Goal: Check status

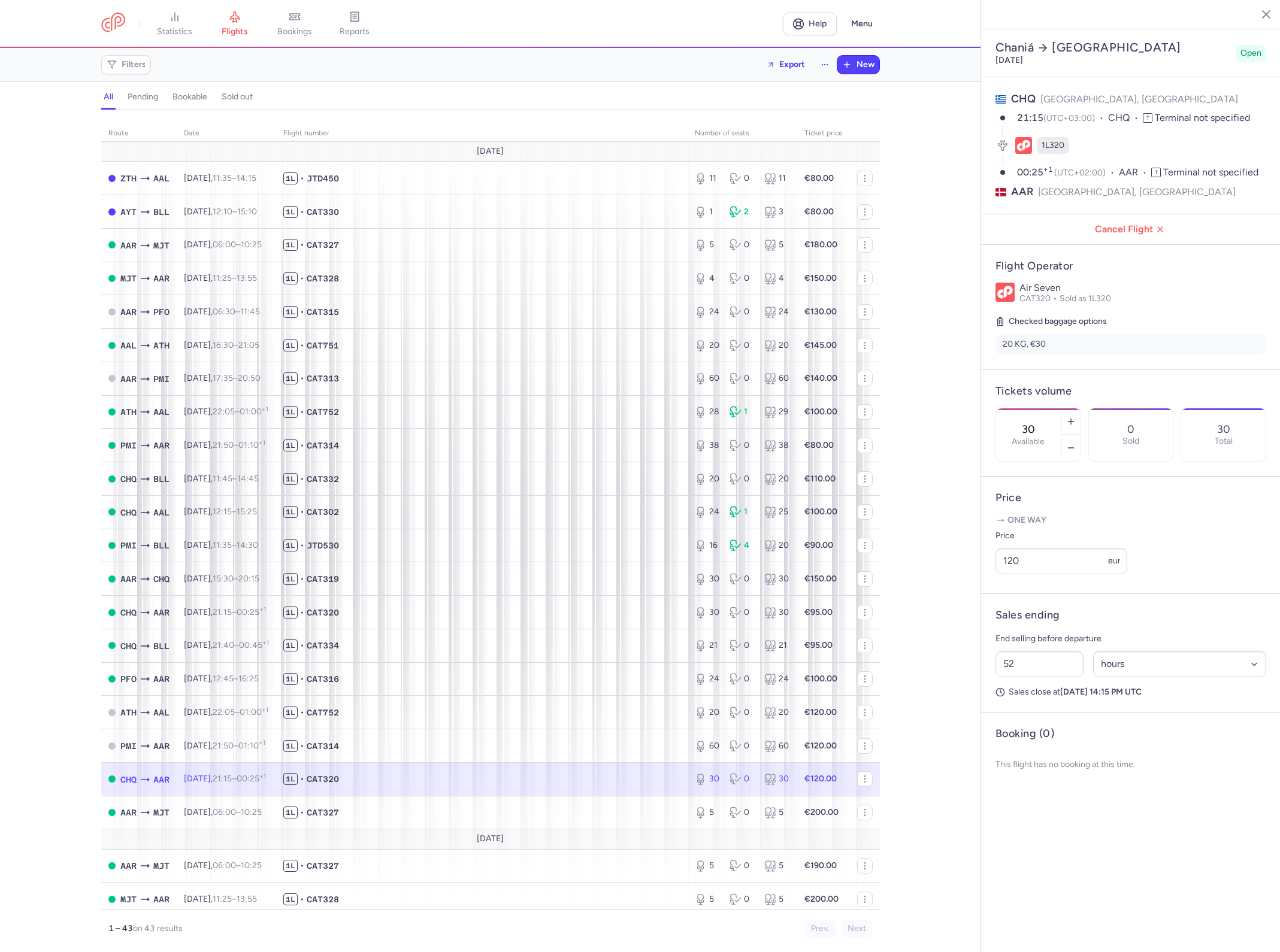
select select "hours"
click at [299, 27] on span "bookings" at bounding box center [295, 32] width 35 height 11
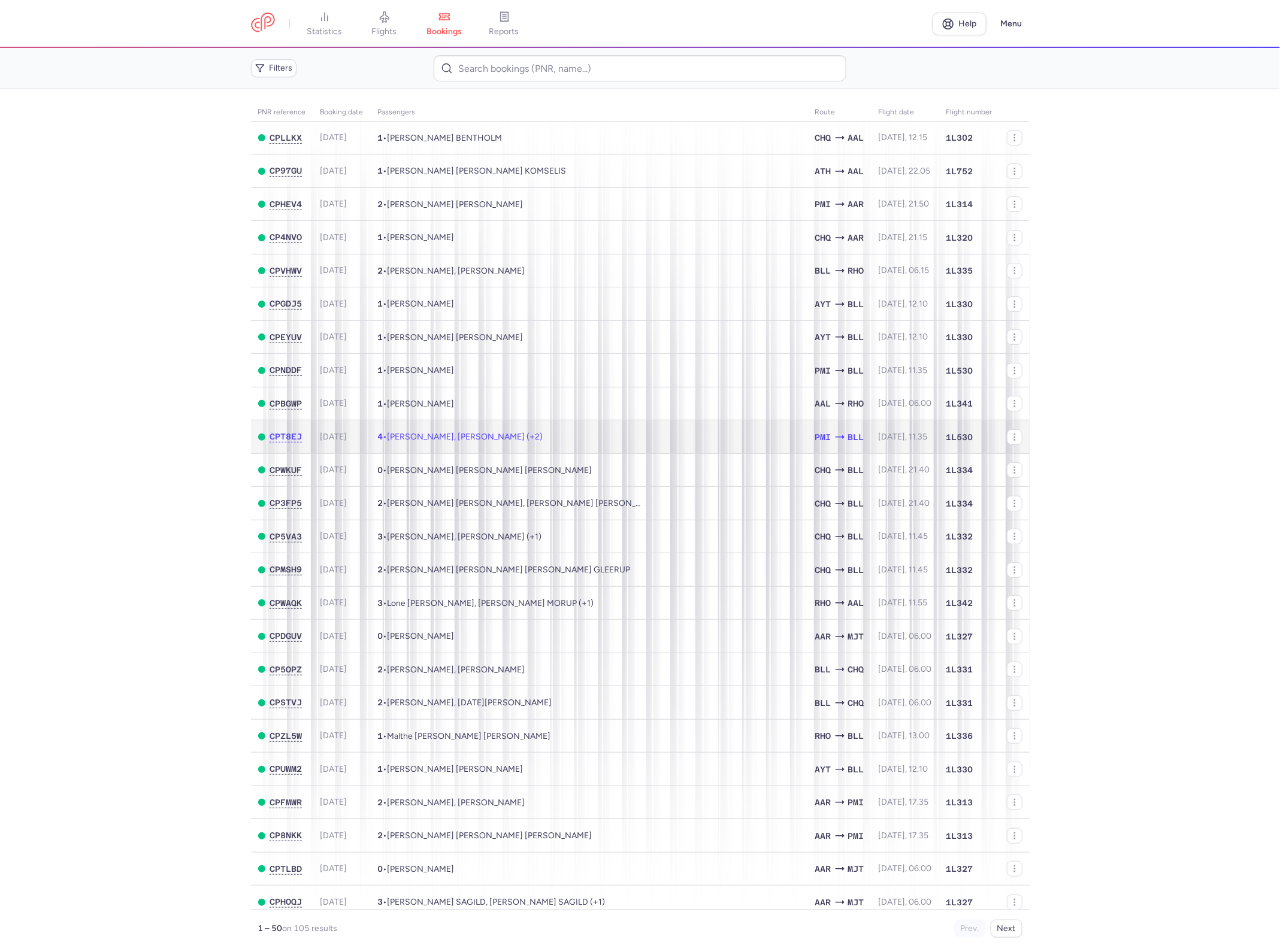
click at [479, 435] on span "[PERSON_NAME], [PERSON_NAME] (+2)" at bounding box center [466, 437] width 156 height 10
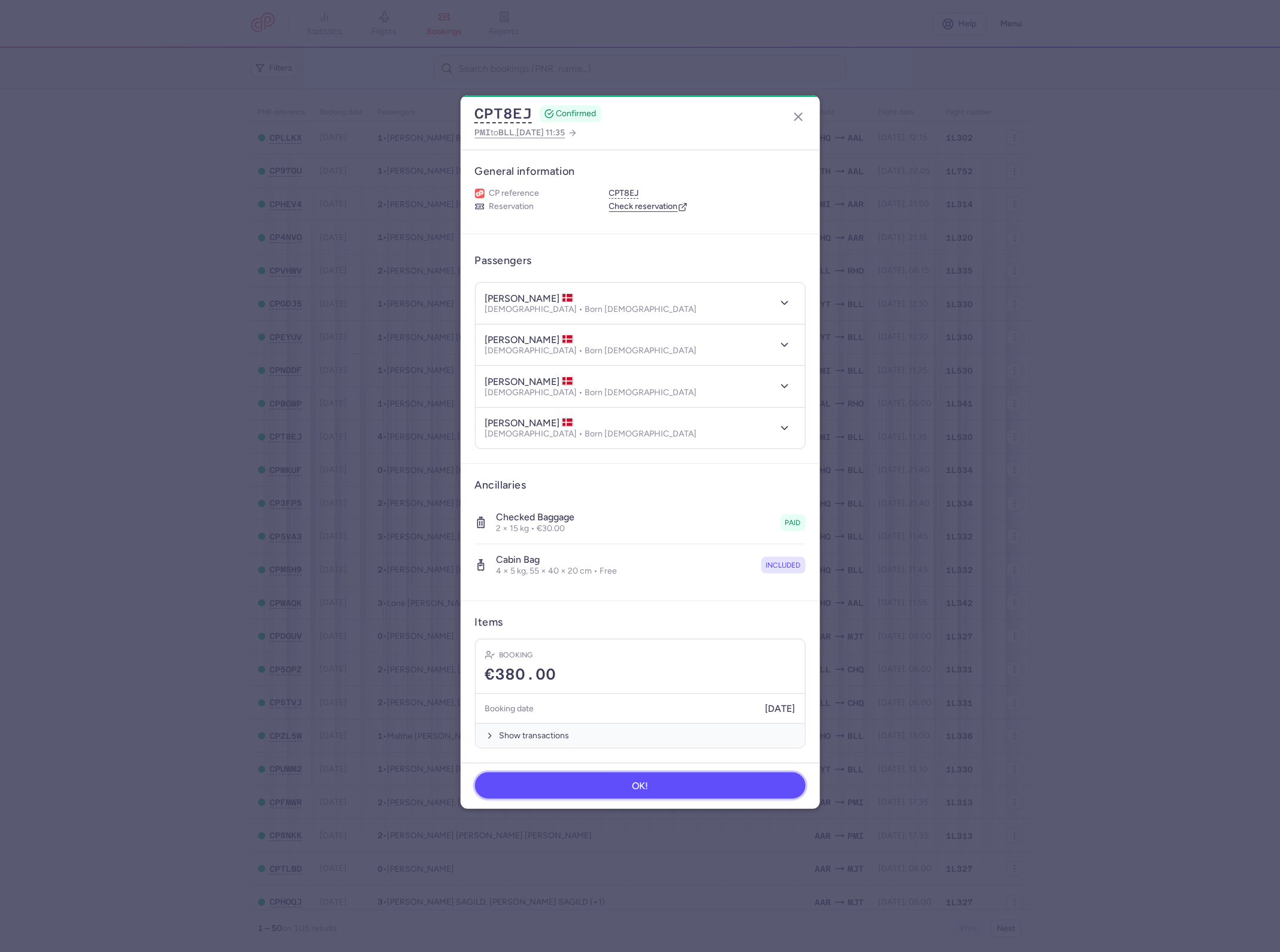
click at [648, 791] on button "OK!" at bounding box center [641, 785] width 331 height 27
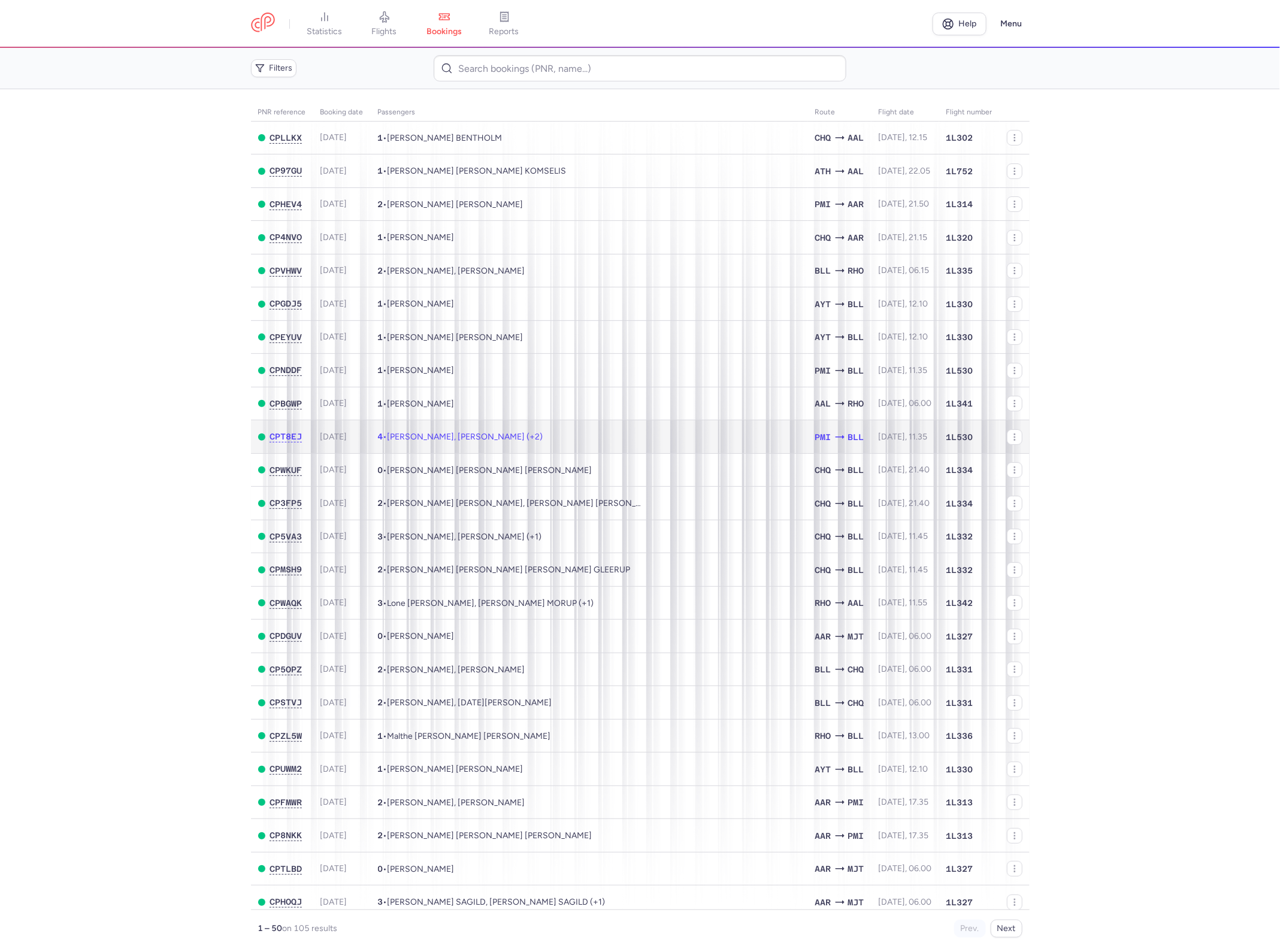
click at [524, 441] on span "[PERSON_NAME], [PERSON_NAME] (+2)" at bounding box center [466, 437] width 156 height 10
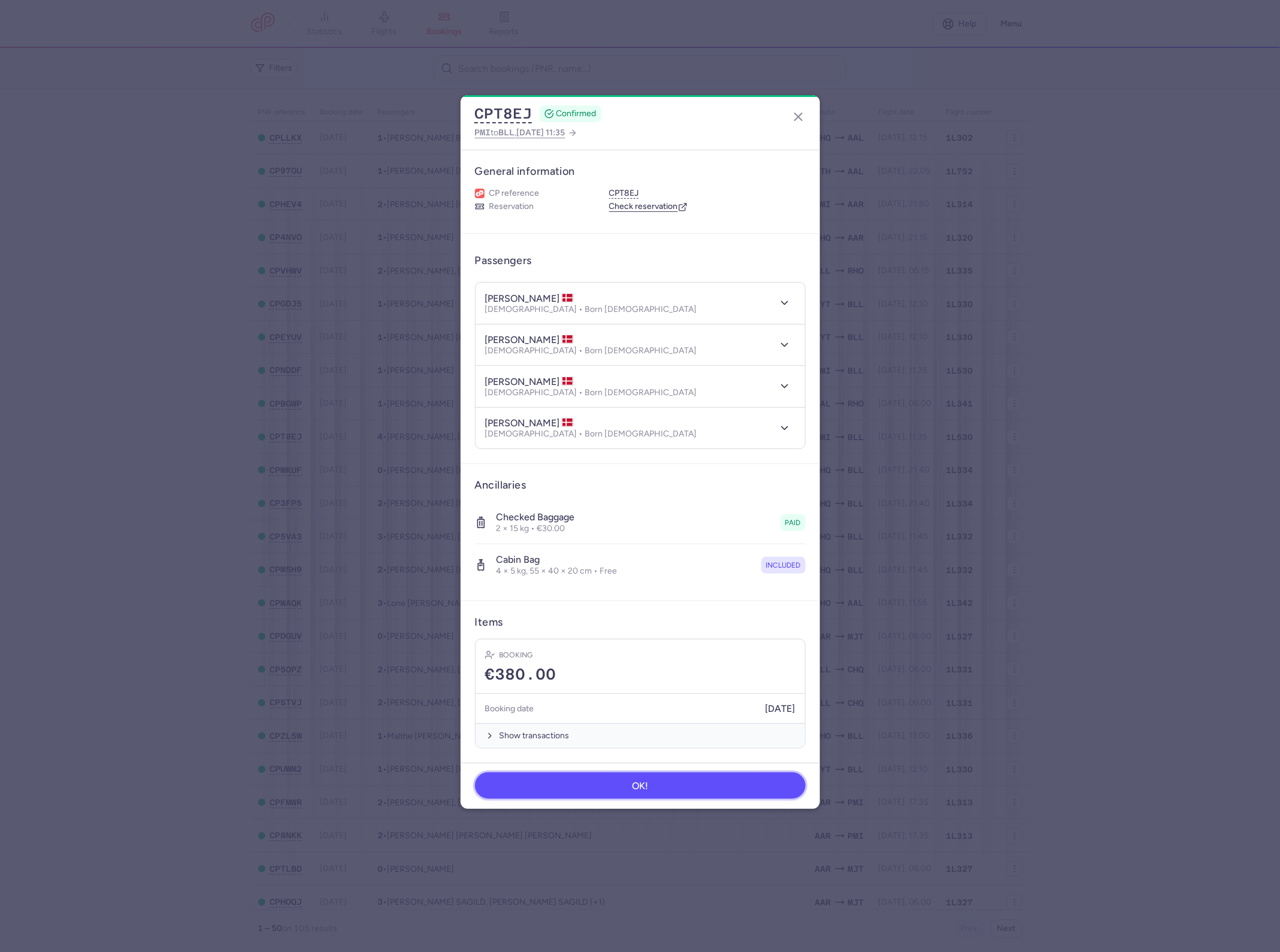
click at [674, 786] on button "OK!" at bounding box center [641, 785] width 331 height 27
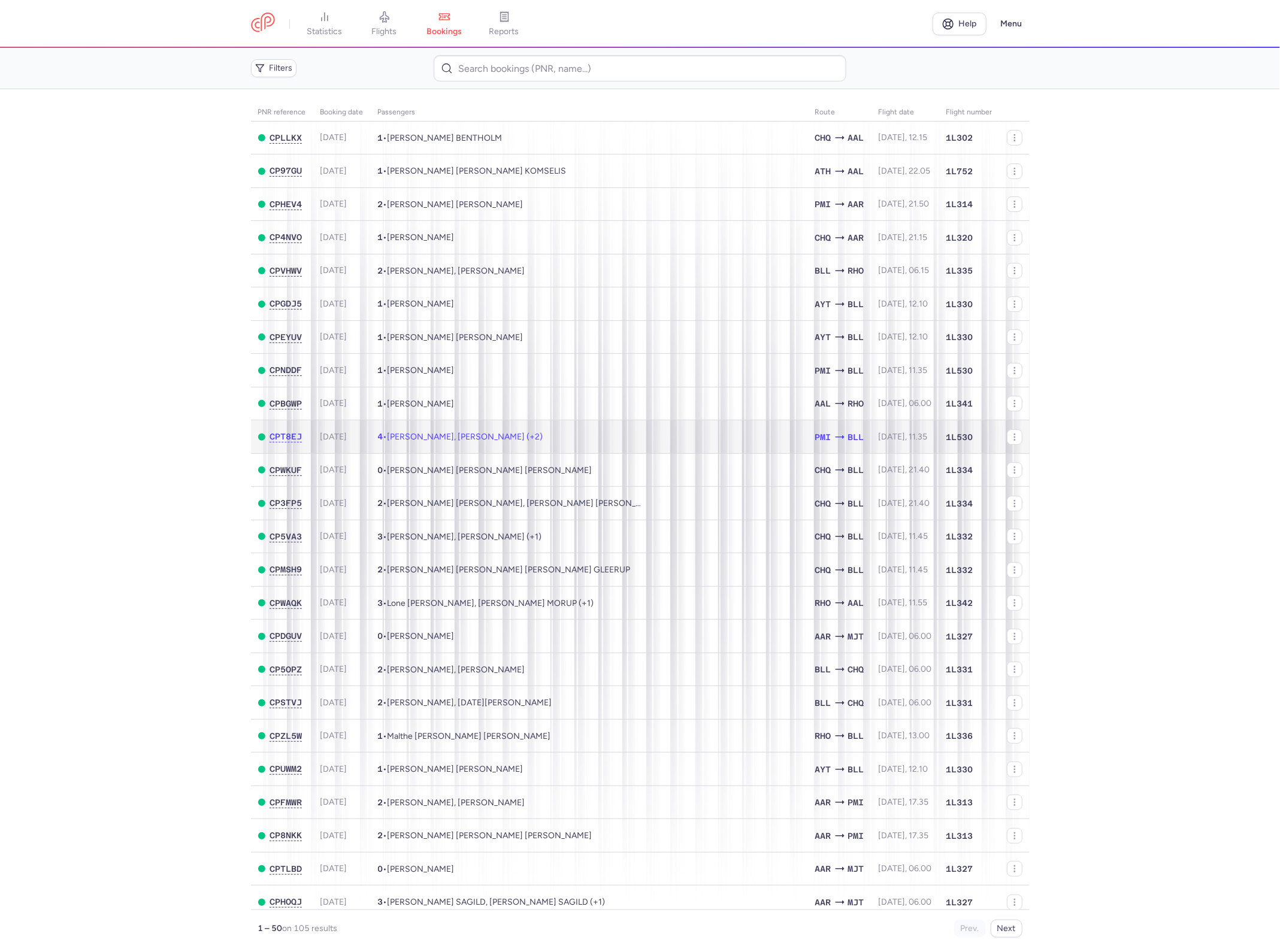
click at [544, 441] on span "[PERSON_NAME], [PERSON_NAME] (+2)" at bounding box center [466, 437] width 156 height 10
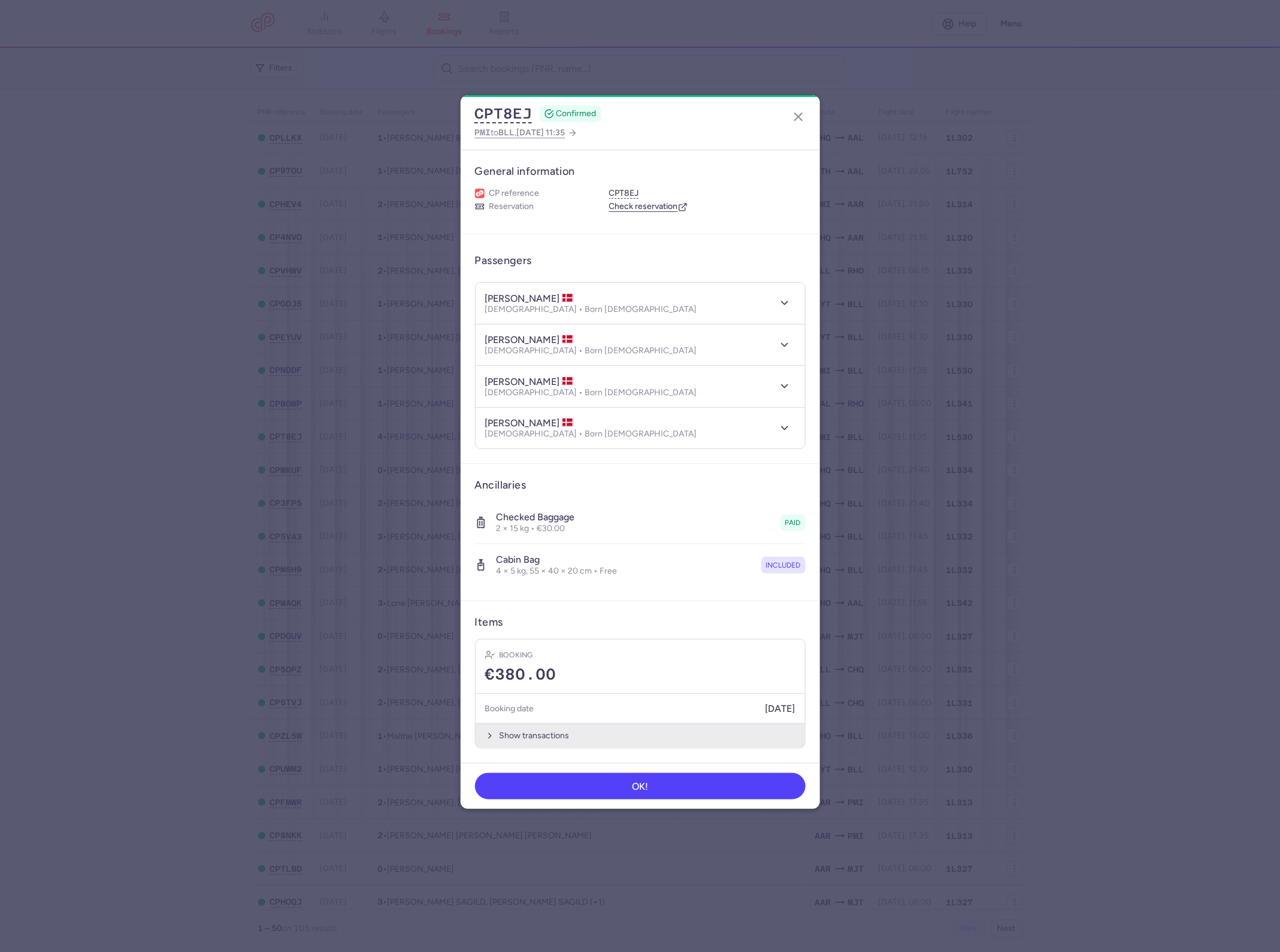
click at [505, 736] on button "Show transactions" at bounding box center [641, 735] width 330 height 25
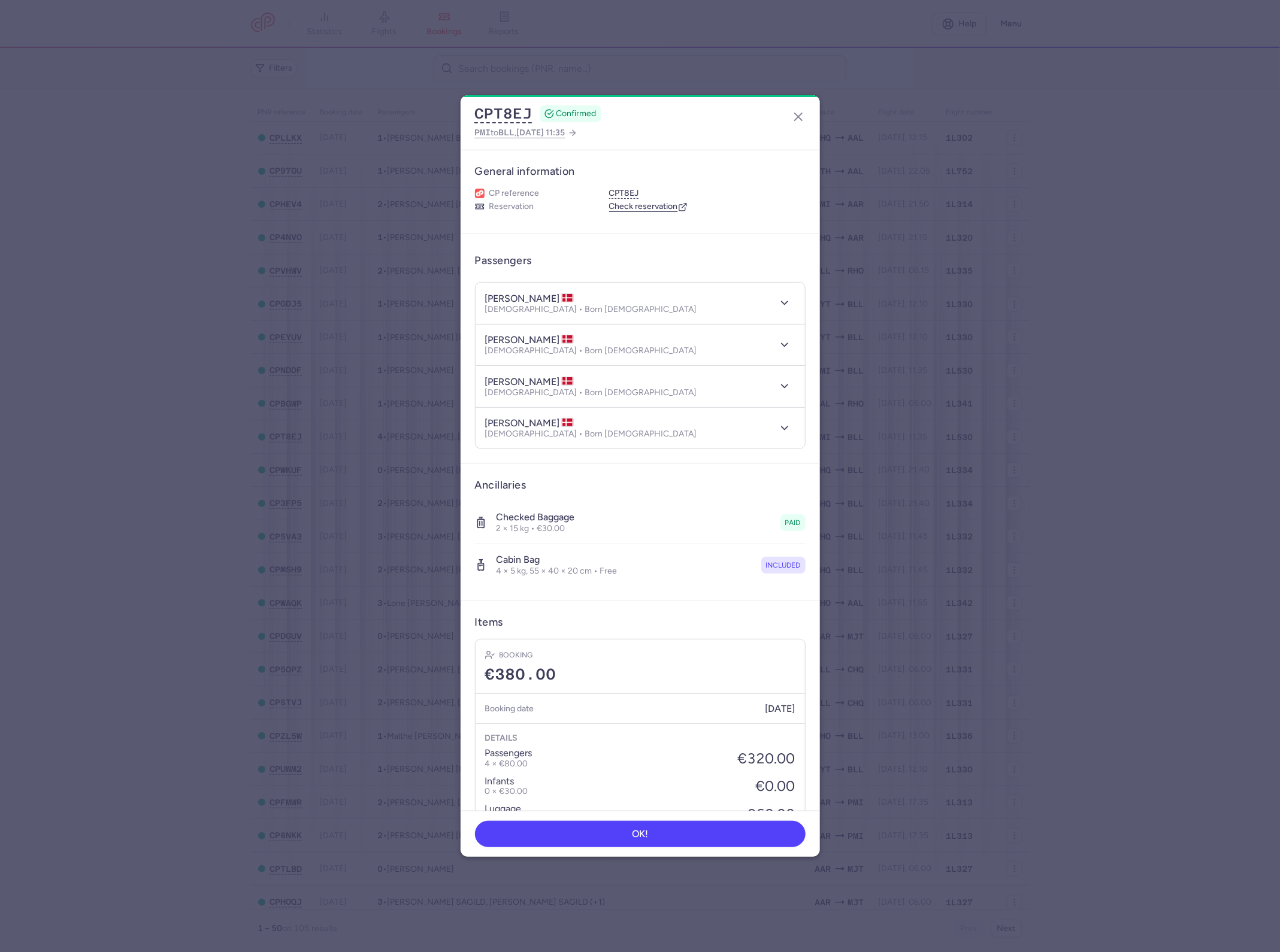
click at [664, 205] on link "Check reservation" at bounding box center [648, 206] width 79 height 11
